Goal: Transaction & Acquisition: Purchase product/service

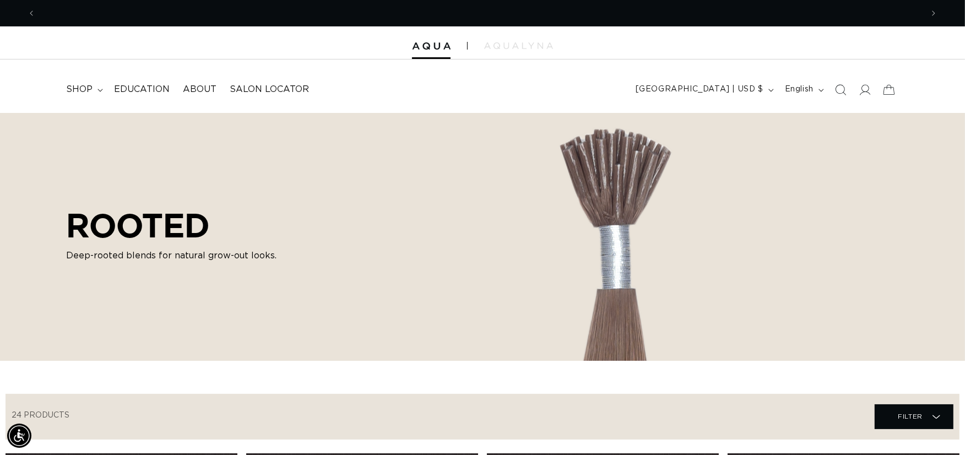
scroll to position [0, 887]
click at [92, 89] on summary "shop" at bounding box center [83, 89] width 48 height 25
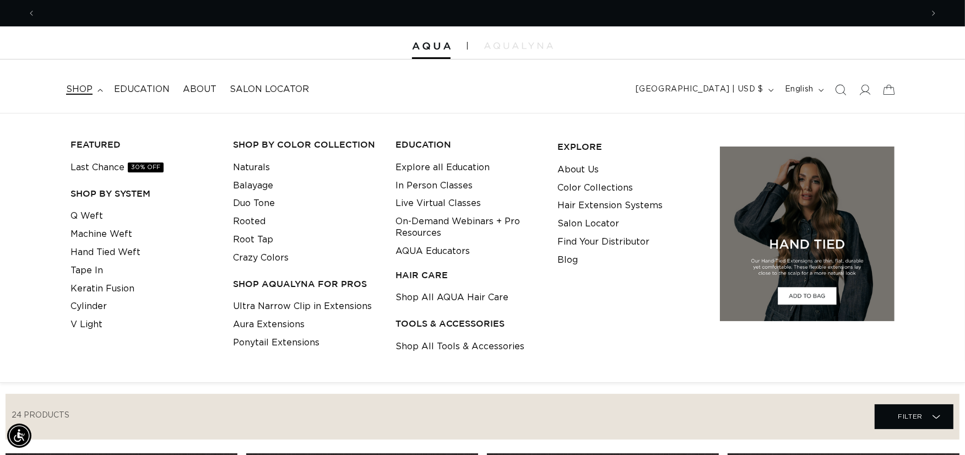
scroll to position [0, 1773]
click at [91, 270] on link "Tape In" at bounding box center [86, 271] width 32 height 18
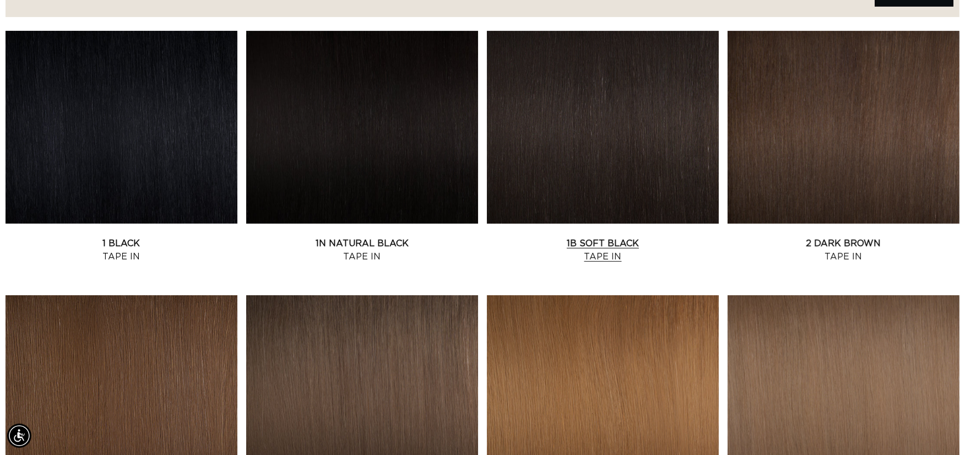
scroll to position [0, 887]
click at [612, 240] on link "1B Soft Black Tape In" at bounding box center [603, 250] width 232 height 26
click at [640, 237] on link "1B Soft Black Tape In" at bounding box center [603, 250] width 232 height 26
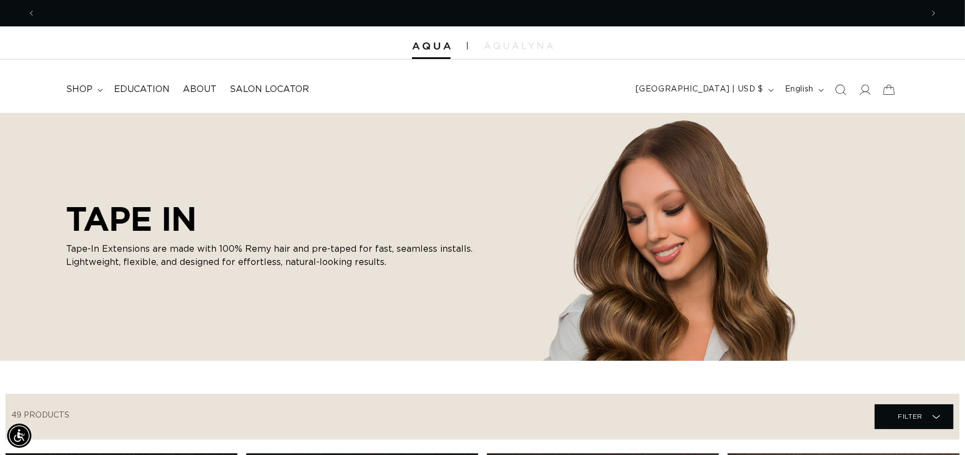
scroll to position [0, 887]
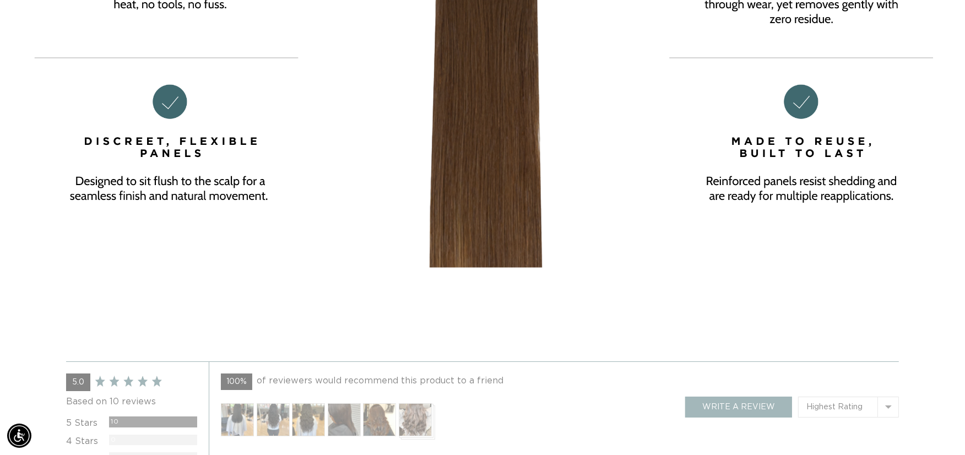
scroll to position [0, 887]
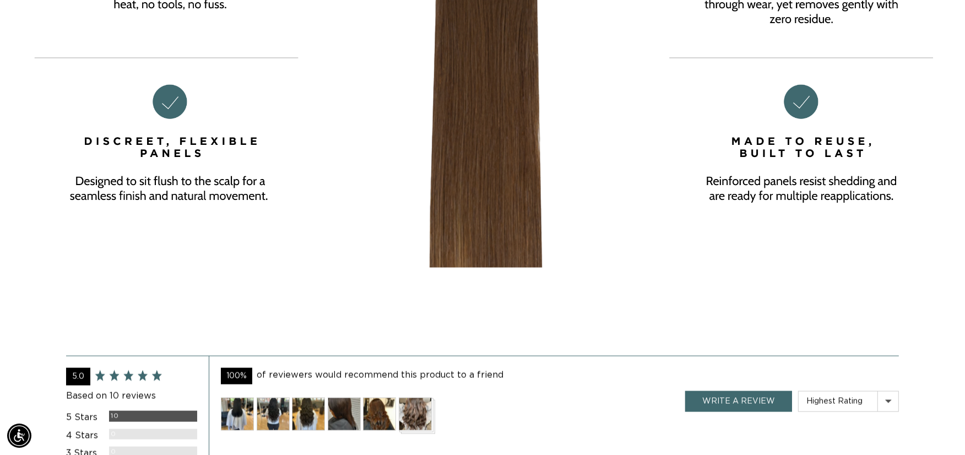
click at [384, 405] on img at bounding box center [379, 414] width 33 height 33
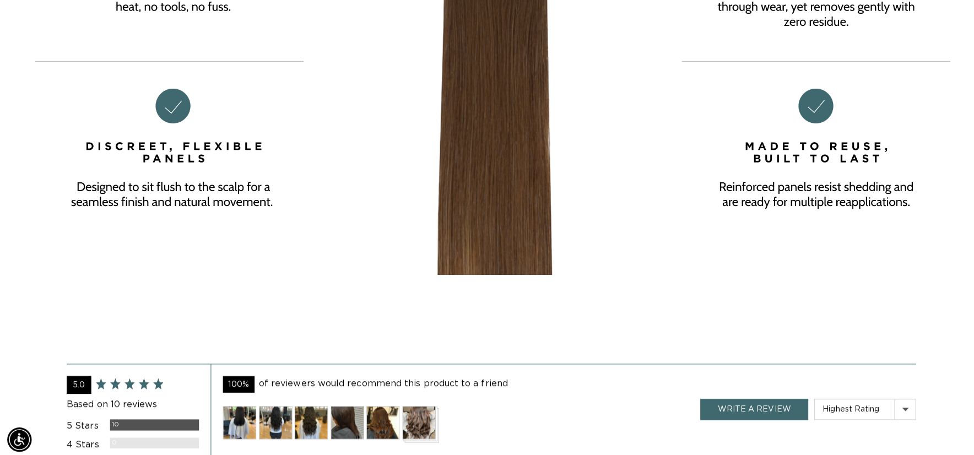
scroll to position [0, 1791]
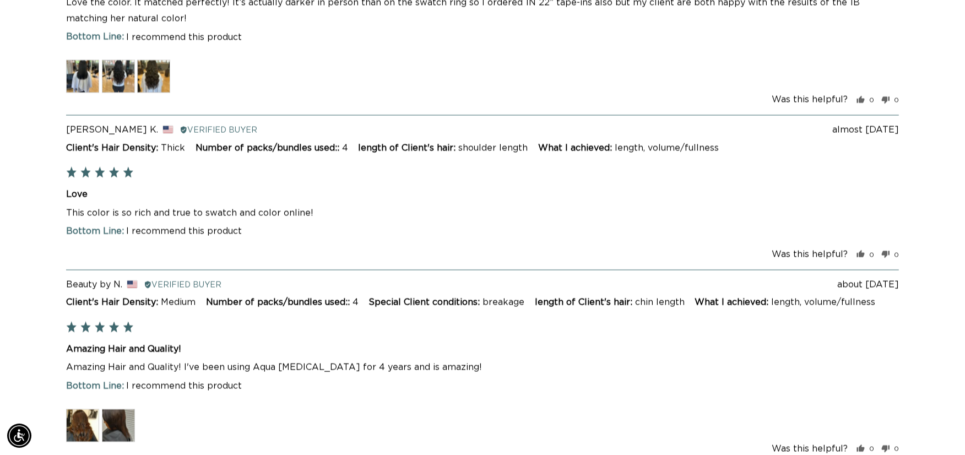
click at [113, 67] on img at bounding box center [118, 75] width 33 height 33
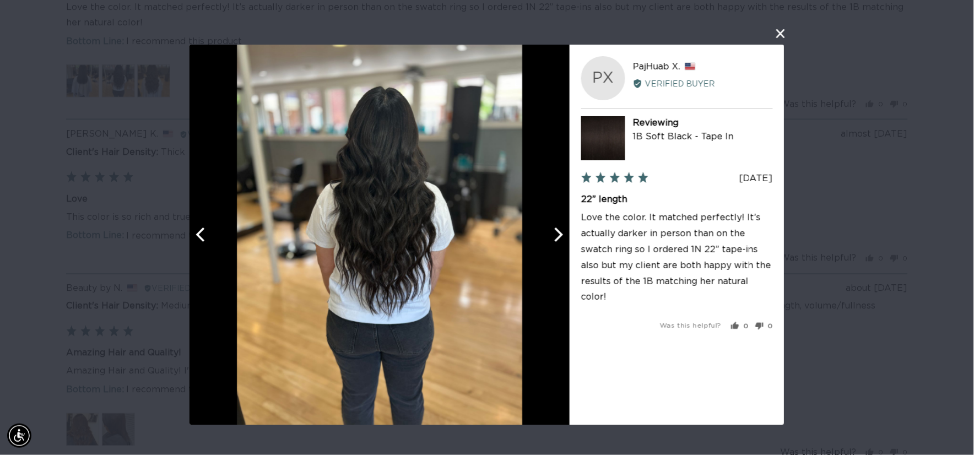
click at [778, 30] on button "close this modal window" at bounding box center [780, 33] width 13 height 13
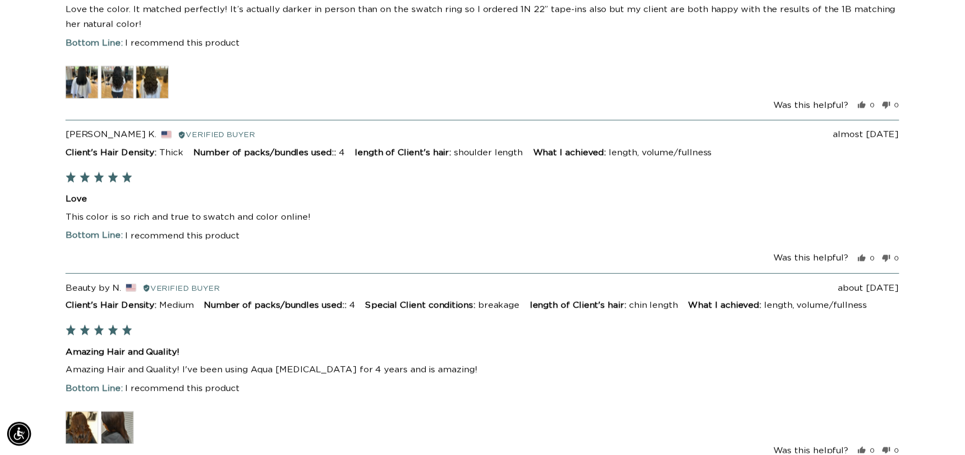
scroll to position [0, 887]
